Goal: Information Seeking & Learning: Understand process/instructions

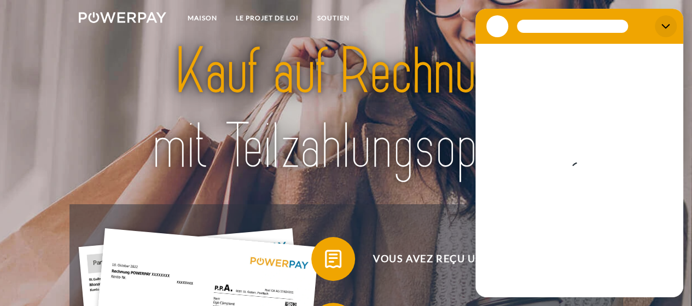
click at [665, 31] on button "Schließen" at bounding box center [666, 26] width 22 height 22
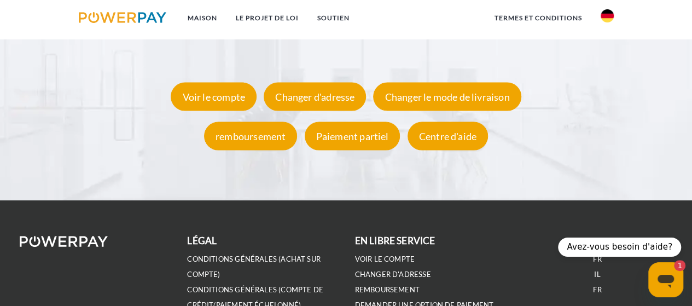
scroll to position [1941, 0]
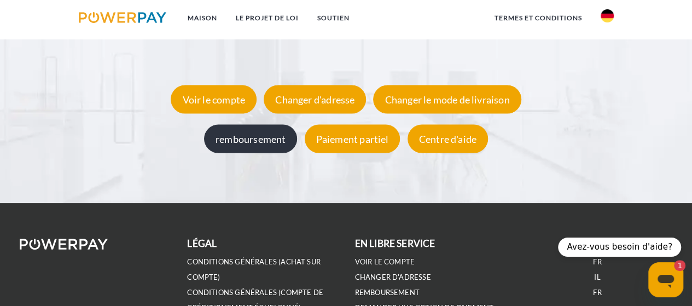
click at [250, 141] on font "remboursement" at bounding box center [251, 138] width 70 height 12
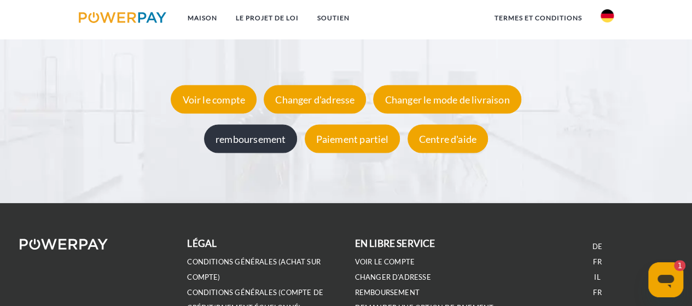
click at [259, 143] on font "remboursement" at bounding box center [251, 138] width 70 height 12
